Goal: Information Seeking & Learning: Learn about a topic

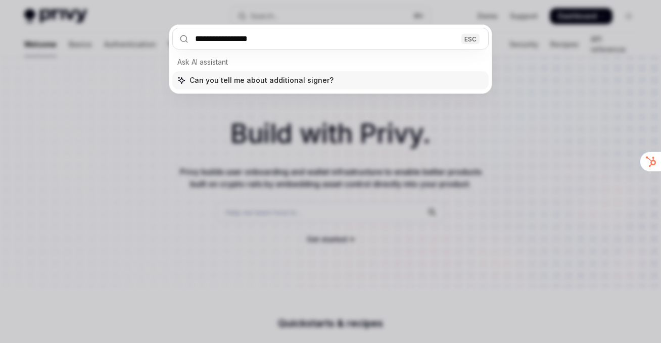
type input "**********"
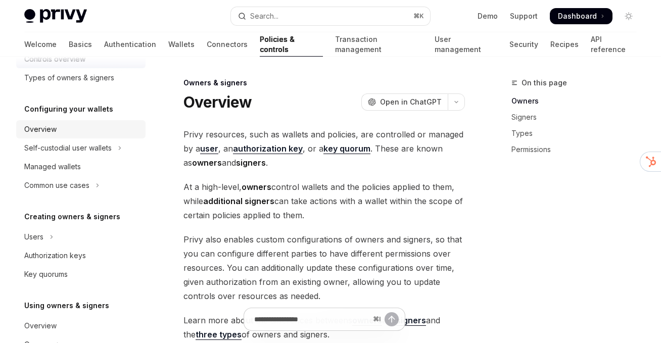
scroll to position [91, 0]
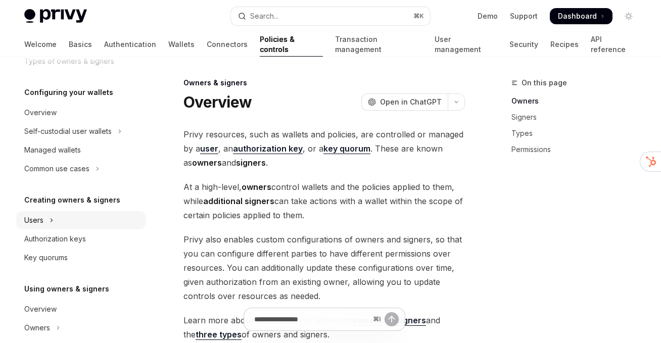
click at [80, 221] on button "Users" at bounding box center [80, 220] width 129 height 18
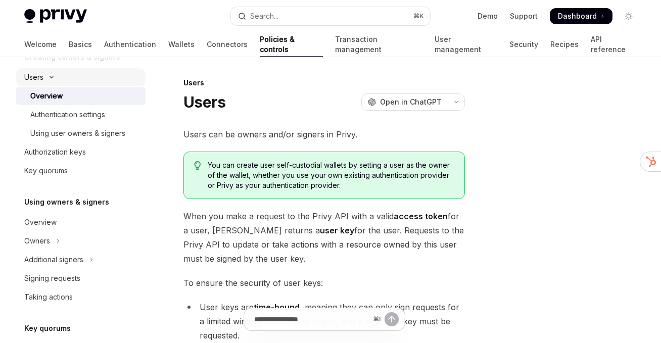
scroll to position [271, 0]
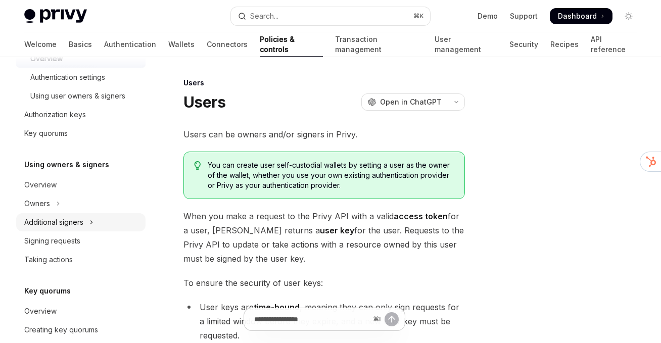
click at [63, 223] on div "Additional signers" at bounding box center [53, 222] width 59 height 12
type textarea "*"
